Goal: Information Seeking & Learning: Learn about a topic

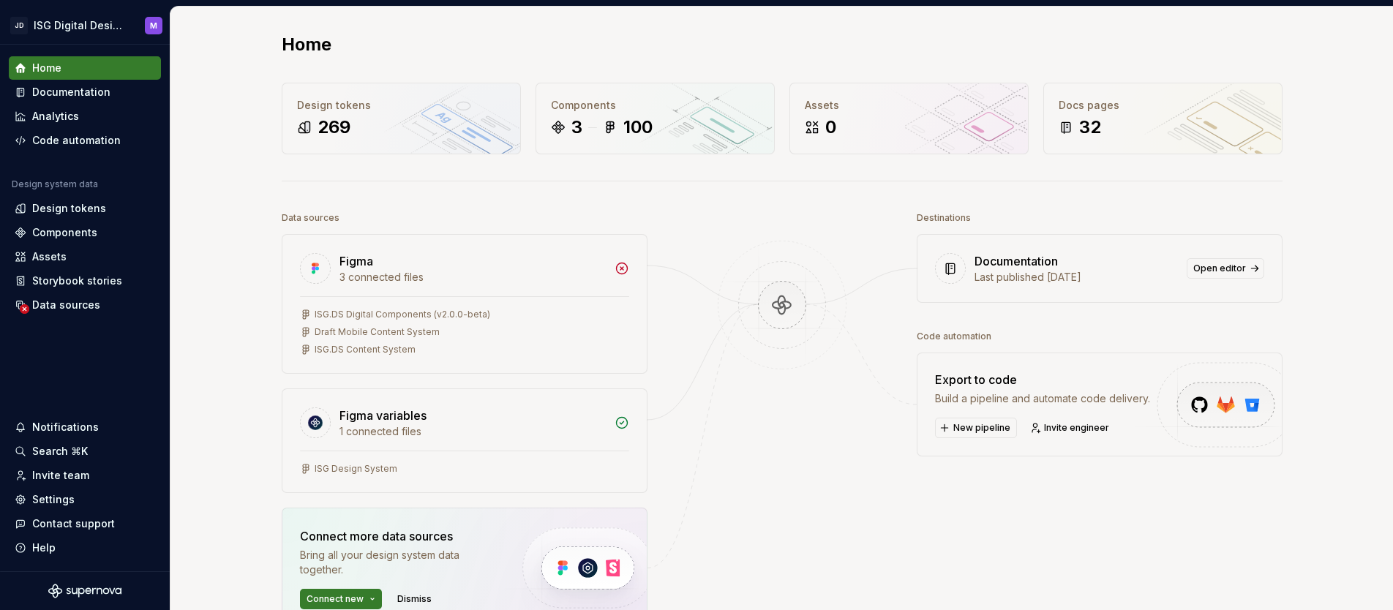
click at [64, 91] on div "Documentation" at bounding box center [71, 92] width 78 height 15
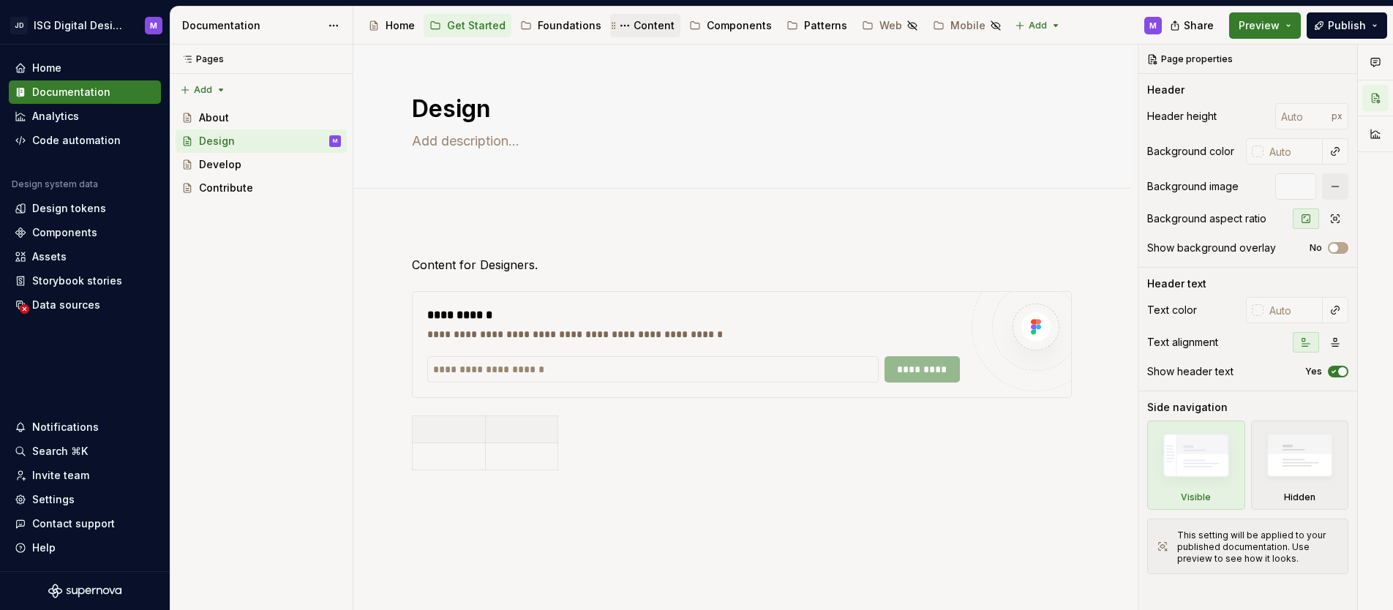
click at [662, 25] on div "Content" at bounding box center [654, 25] width 41 height 15
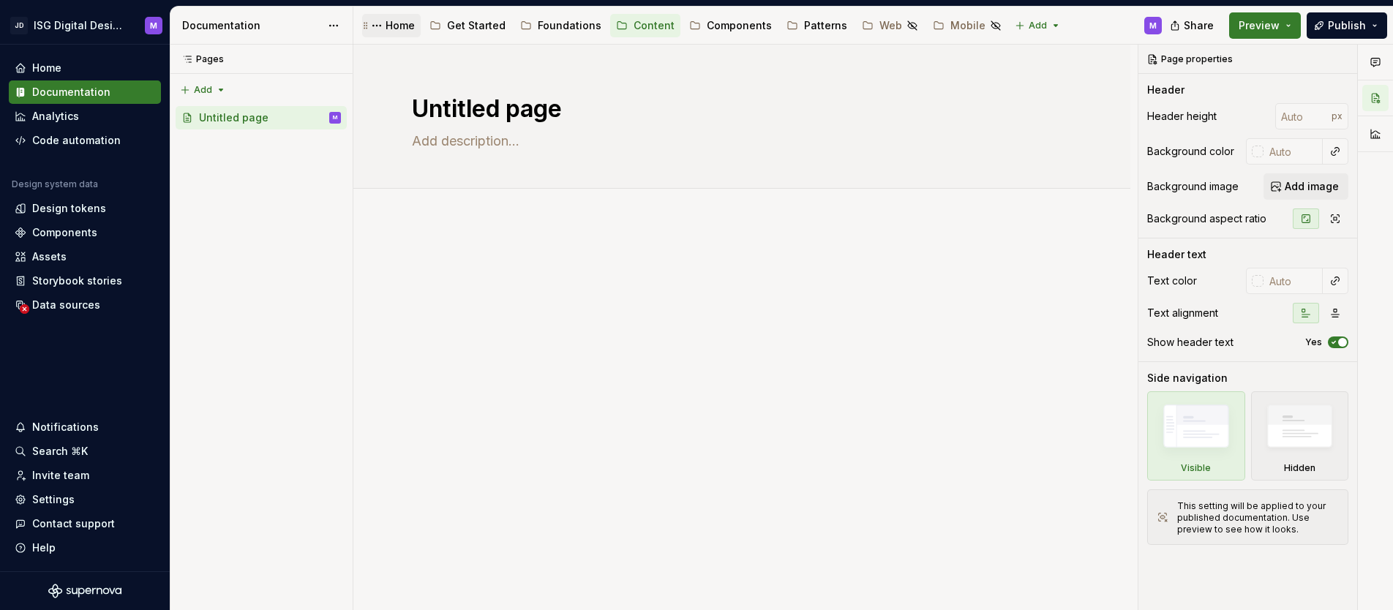
click at [405, 26] on div "Home" at bounding box center [400, 25] width 29 height 15
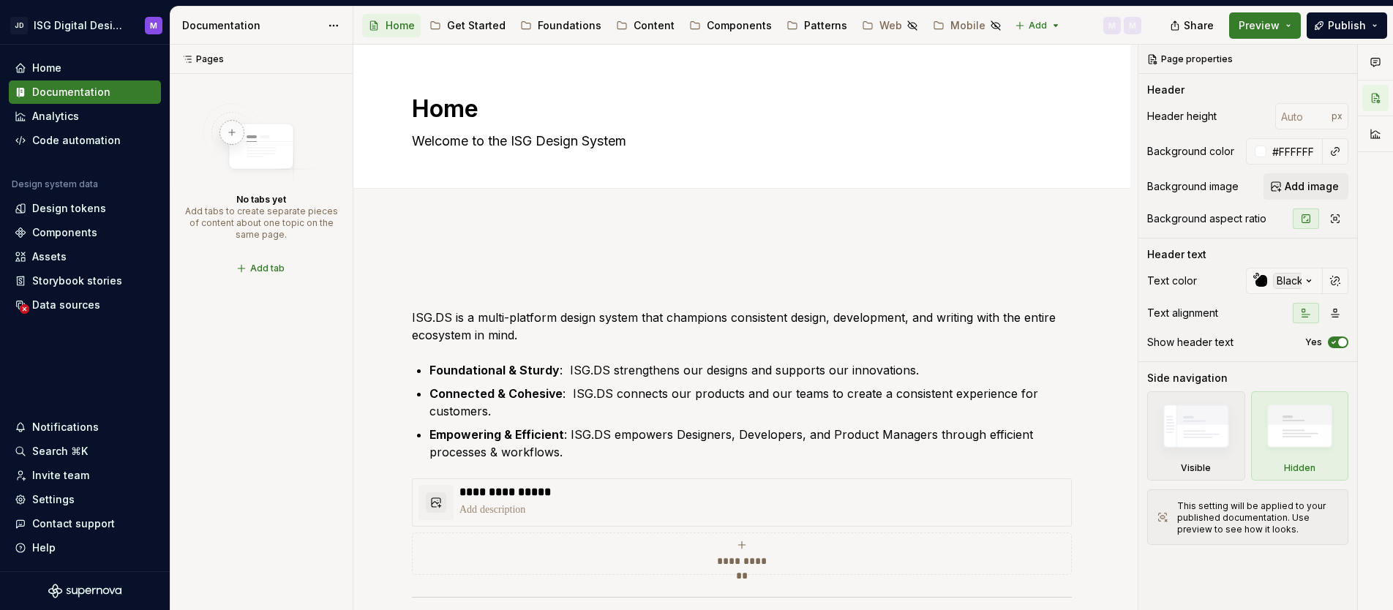
type textarea "*"
